Goal: Task Accomplishment & Management: Manage account settings

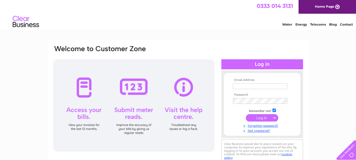
type input "sales@ehulme.co.uk"
click at [266, 117] on input "submit" at bounding box center [262, 117] width 32 height 7
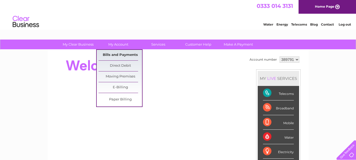
click at [113, 52] on link "Bills and Payments" at bounding box center [120, 55] width 43 height 11
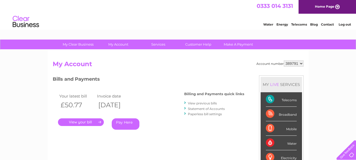
click at [85, 119] on link "." at bounding box center [81, 122] width 46 height 8
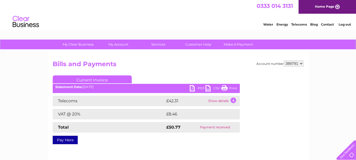
click at [218, 101] on td "Show details" at bounding box center [223, 101] width 33 height 11
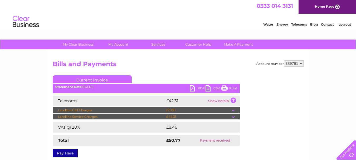
click at [191, 88] on link "PDF" at bounding box center [198, 89] width 16 height 8
click at [198, 89] on link "PDF" at bounding box center [198, 89] width 16 height 8
